Goal: Transaction & Acquisition: Purchase product/service

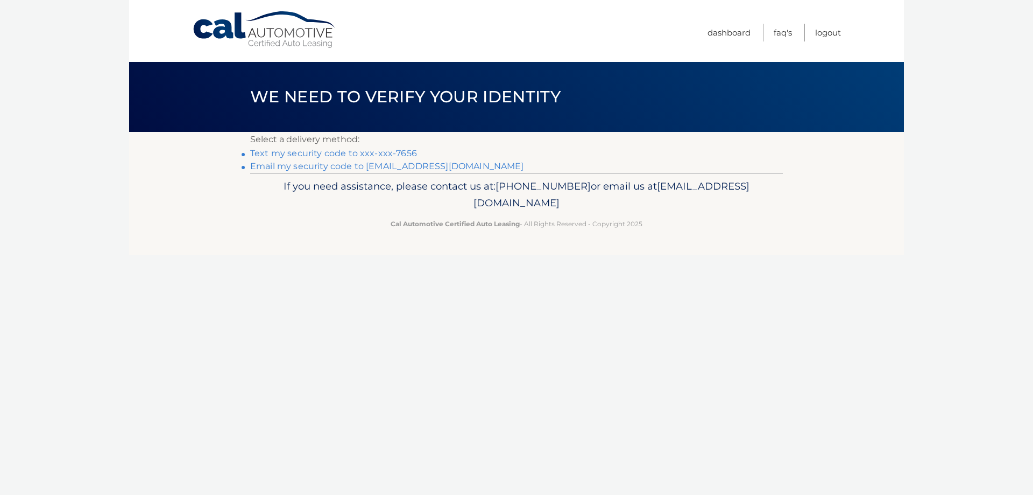
click at [279, 157] on link "Text my security code to xxx-xxx-7656" at bounding box center [333, 153] width 167 height 10
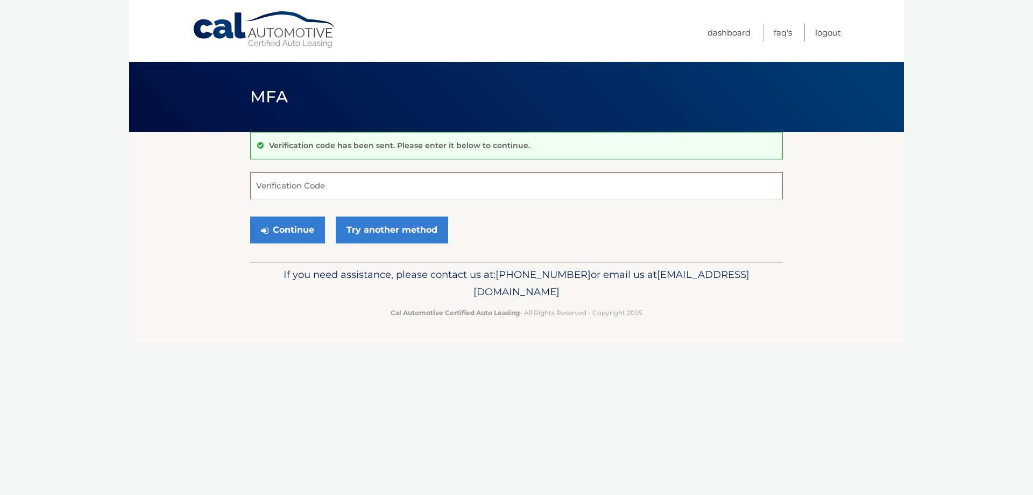
click at [261, 189] on input "Verification Code" at bounding box center [516, 185] width 533 height 27
type input "631117"
click at [288, 231] on button "Continue" at bounding box center [287, 229] width 75 height 27
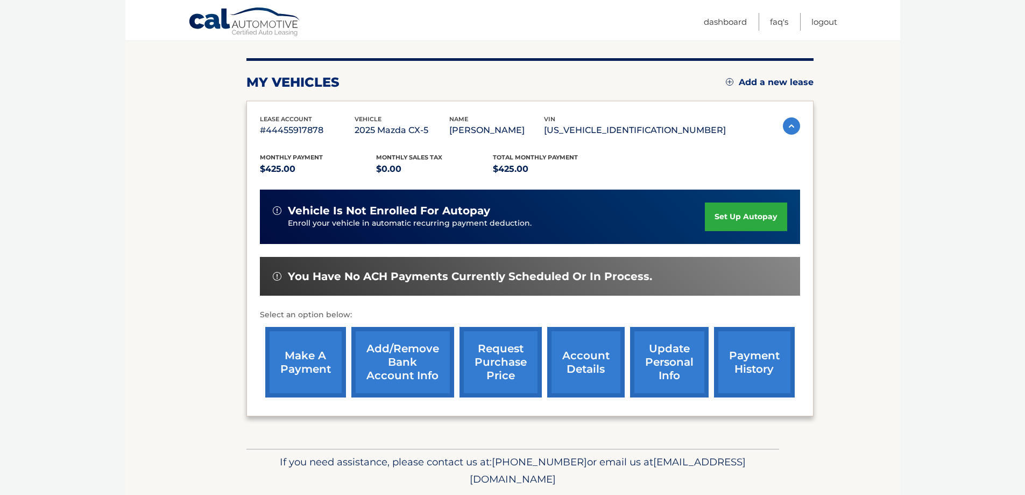
scroll to position [151, 0]
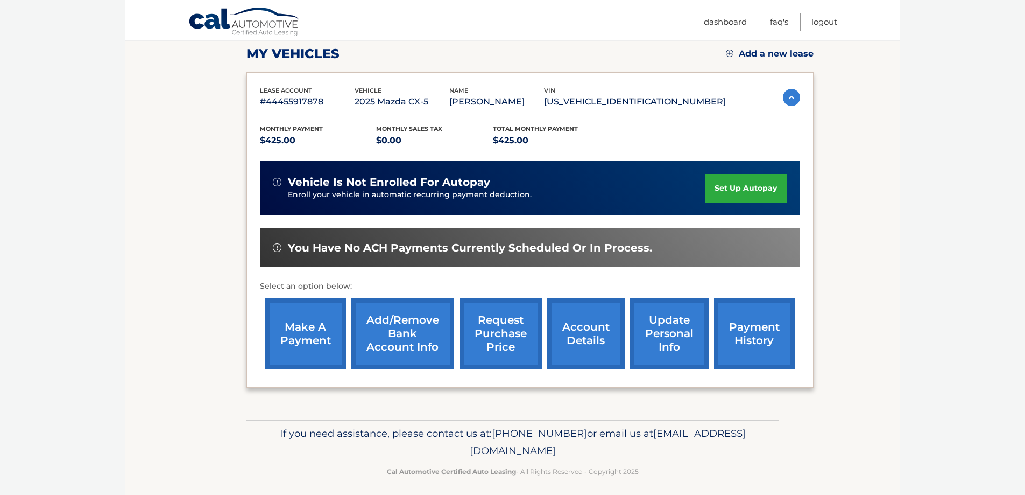
click at [304, 346] on link "make a payment" at bounding box center [305, 333] width 81 height 70
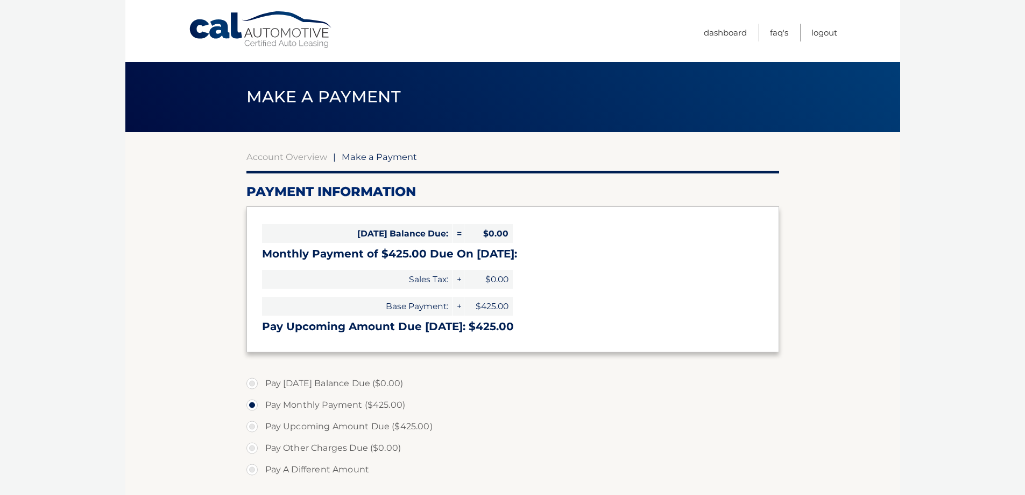
select select "ZDk3ZTdkOWYtNTJlOC00N2VkLWI3M2UtM2UyMjI0NmU2ZTIz"
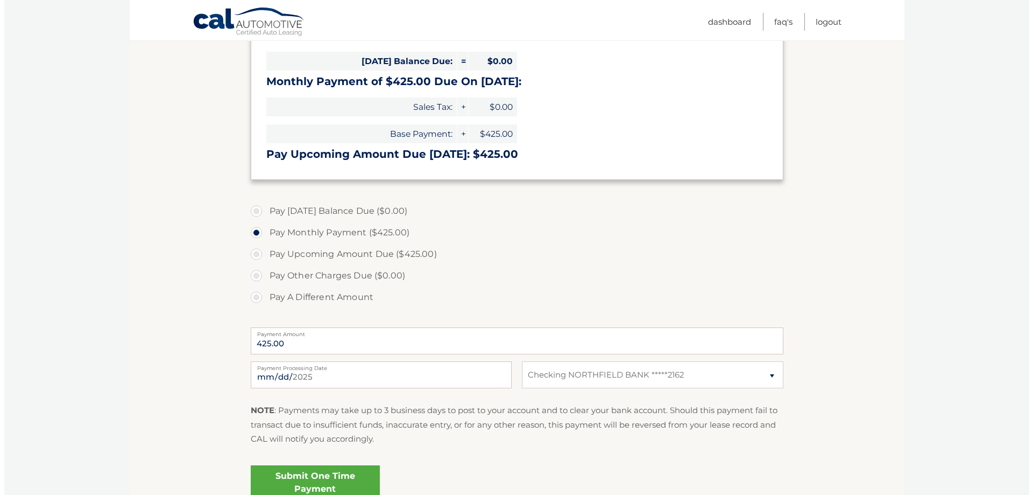
scroll to position [208, 0]
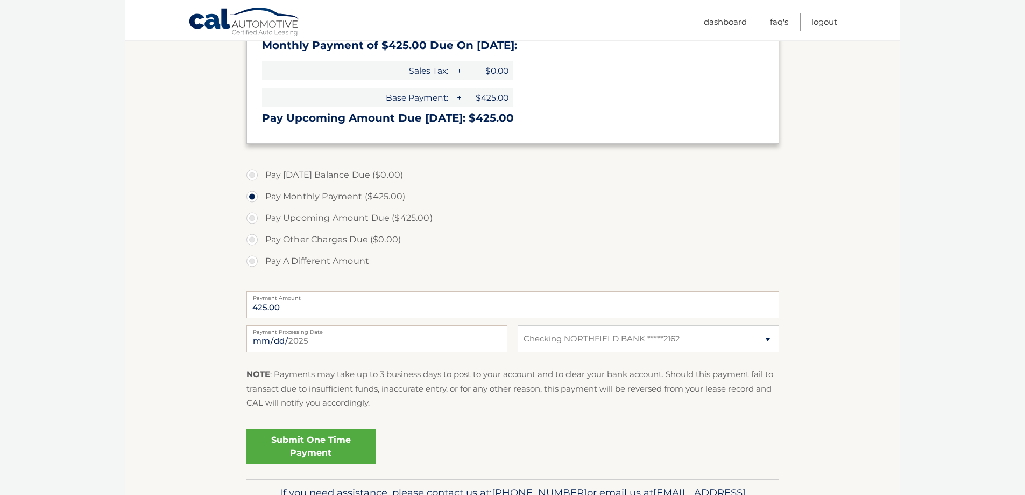
click at [299, 443] on link "Submit One Time Payment" at bounding box center [310, 446] width 129 height 34
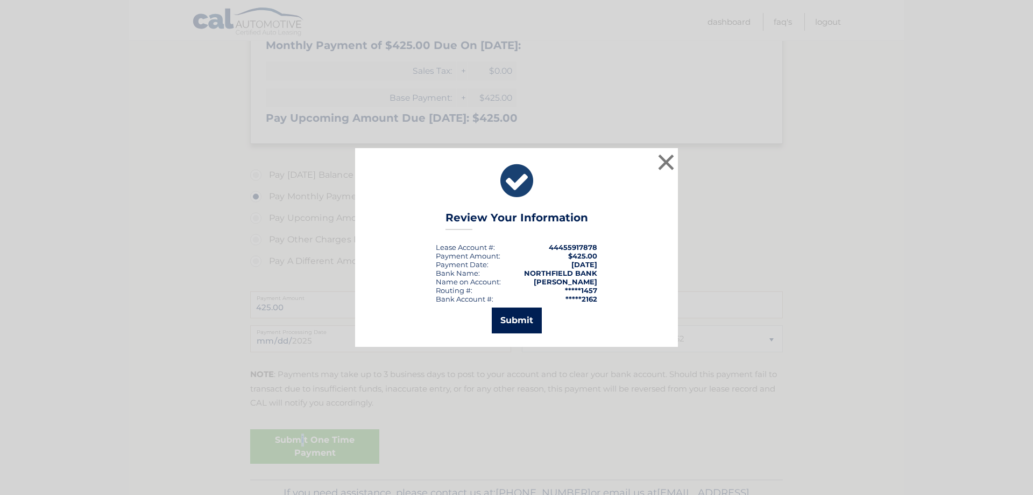
click at [516, 322] on button "Submit" at bounding box center [517, 320] width 50 height 26
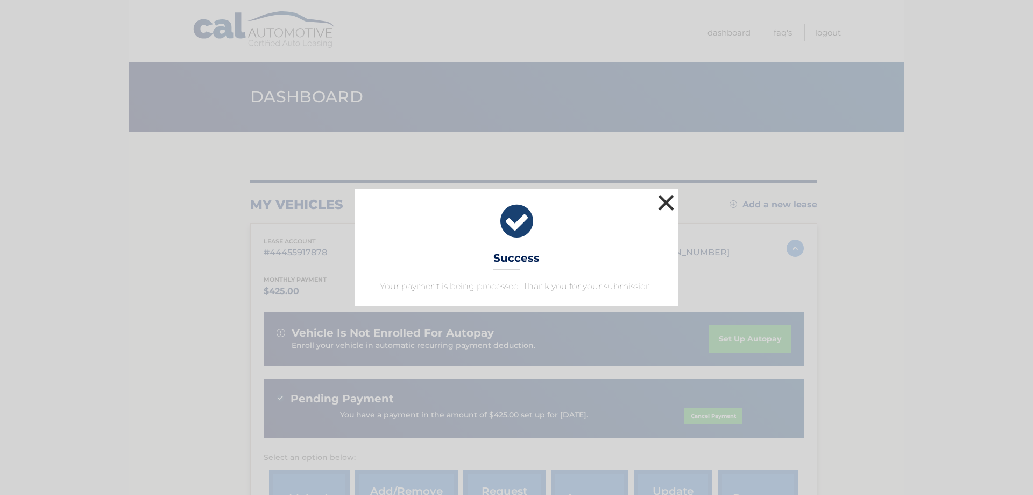
click at [664, 201] on button "×" at bounding box center [666, 203] width 22 height 22
